Goal: Information Seeking & Learning: Find specific page/section

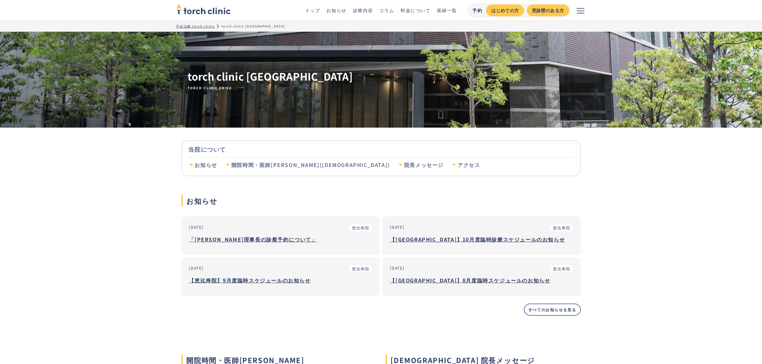
click at [426, 235] on h3 "【[GEOGRAPHIC_DATA]】10月度臨時診療スケジュールのお知らせ" at bounding box center [481, 240] width 183 height 10
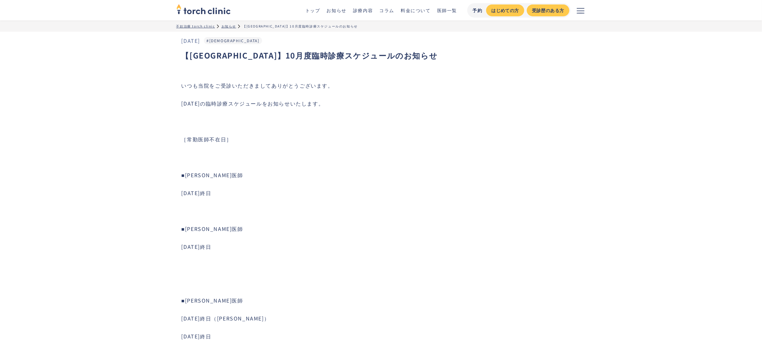
click at [229, 22] on nav "不妊治療 torch clinic お知らせ 【恵比寿院】10月度臨時診療スケジュールのお知らせ" at bounding box center [381, 25] width 762 height 11
click at [229, 24] on div "お知らせ" at bounding box center [229, 26] width 15 height 5
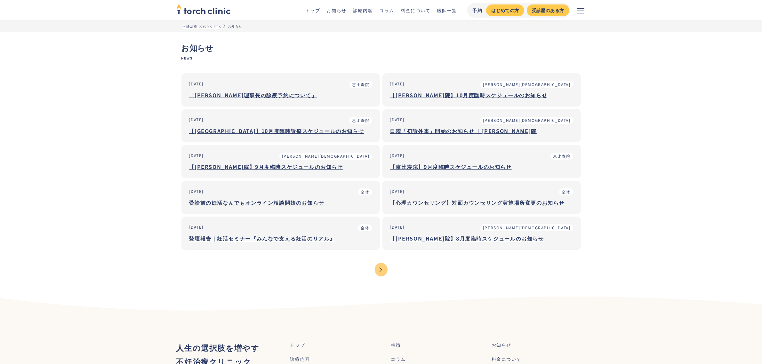
click at [425, 169] on div "【恵比寿院】9月度臨時スケジュールのお知らせ" at bounding box center [481, 167] width 183 height 8
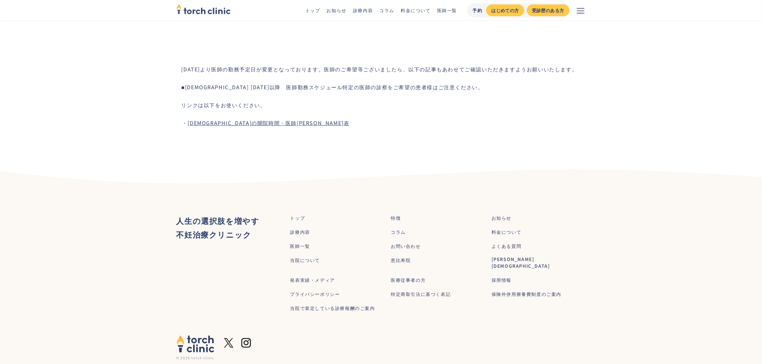
scroll to position [565, 0]
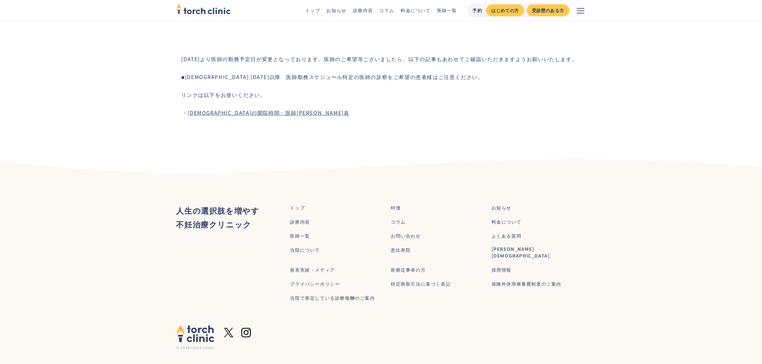
click at [225, 112] on link "恵比寿院の開院時間・医師シフト表" at bounding box center [269, 113] width 162 height 8
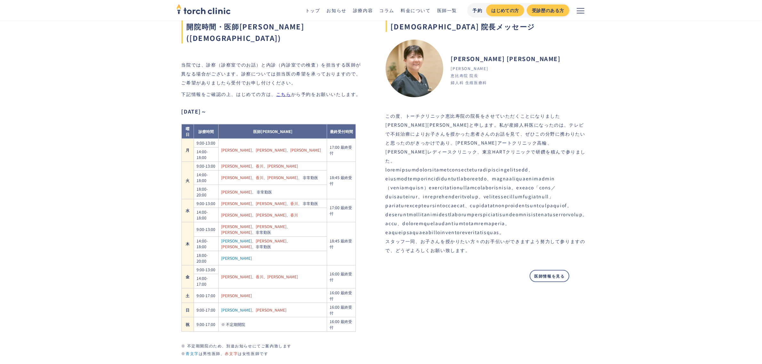
scroll to position [322, 0]
